Goal: Task Accomplishment & Management: Use online tool/utility

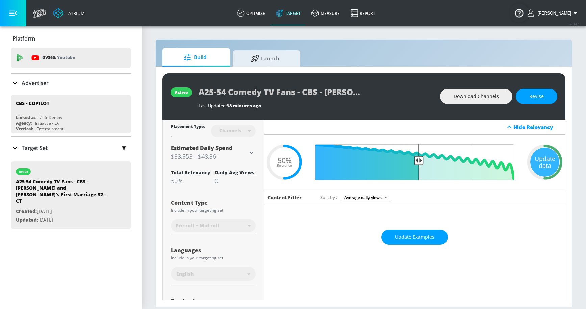
click at [239, 154] on h3 "$33,853 - $48,361" at bounding box center [209, 156] width 77 height 9
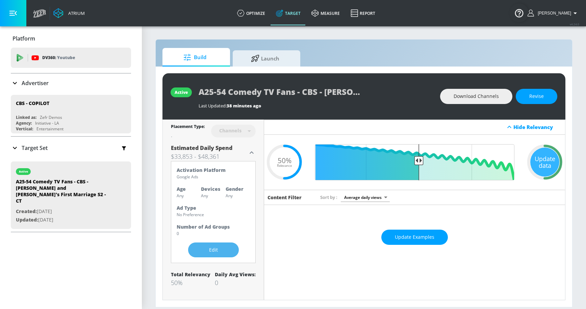
click at [214, 250] on span "Edit" at bounding box center [214, 250] width 24 height 8
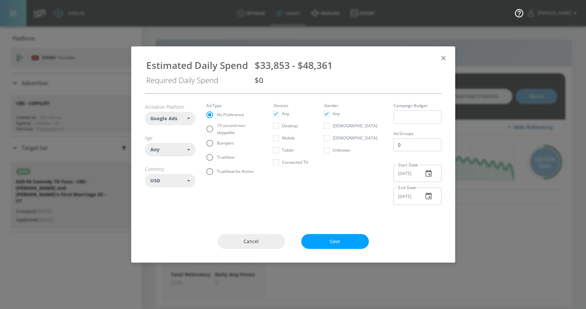
click at [179, 156] on div "Any" at bounding box center [170, 150] width 51 height 14
click at [162, 203] on div "25-34" at bounding box center [167, 206] width 12 height 6
checkbox input "false"
checkbox input "true"
click at [160, 222] on input "checkbox" at bounding box center [155, 218] width 12 height 12
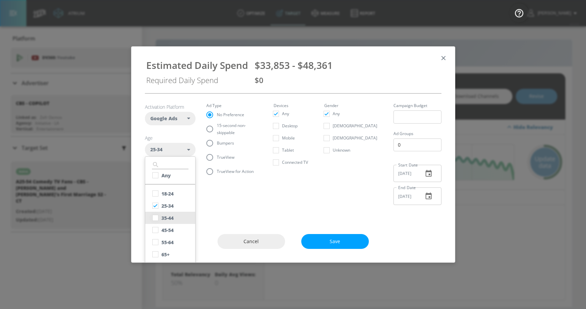
checkbox input "true"
click at [158, 234] on input "checkbox" at bounding box center [155, 230] width 12 height 12
checkbox input "true"
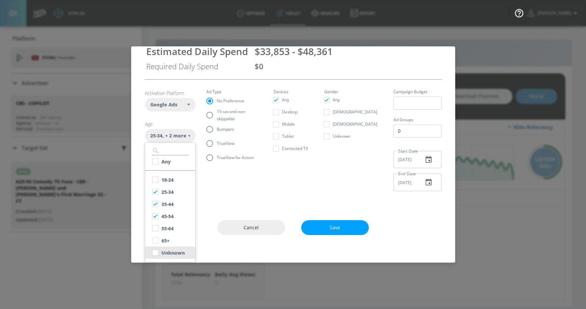
click at [158, 255] on input "checkbox" at bounding box center [155, 253] width 12 height 12
checkbox input "true"
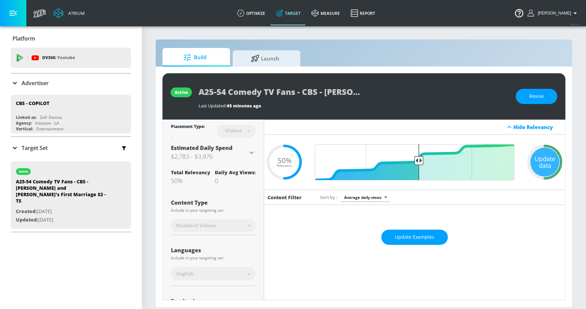
click at [244, 161] on nav "Estimated Daily Spend $2,783 - $3,976 Activation Platform Google Ads Age 25-34 …" at bounding box center [213, 153] width 85 height 22
click at [243, 157] on h3 "$2,783 - $3,976" at bounding box center [209, 156] width 77 height 9
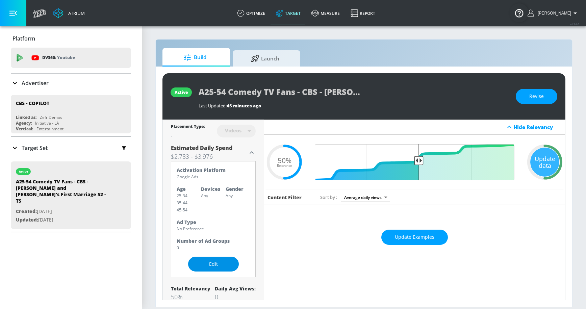
click at [216, 264] on span "Edit" at bounding box center [214, 264] width 24 height 8
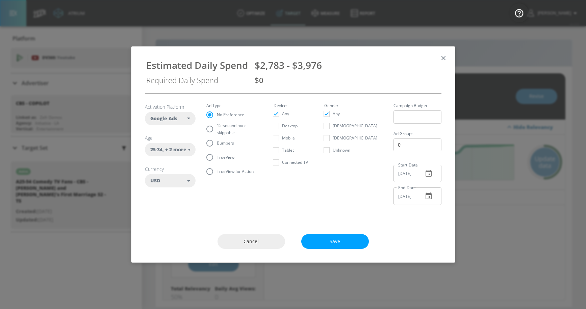
click at [185, 150] on span ", + 2 more" at bounding box center [174, 149] width 24 height 7
click at [291, 189] on section "Activation Platform Google Ads DV360 Google Ads Age 25-34 , + 2 more ​ Any 18-2…" at bounding box center [293, 152] width 297 height 117
